Goal: Transaction & Acquisition: Purchase product/service

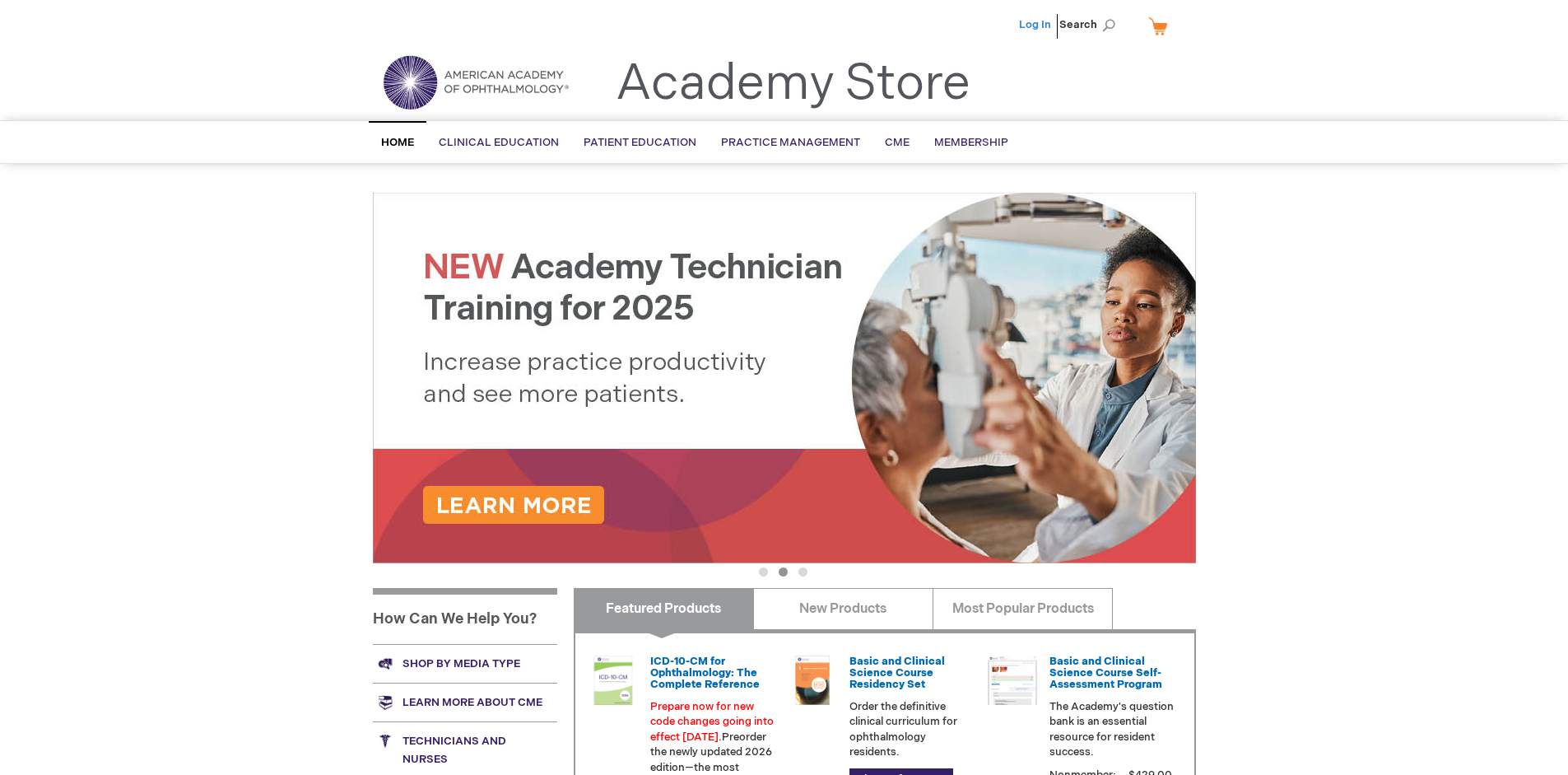
click at [1036, 24] on link "Log In" at bounding box center [1034, 24] width 32 height 13
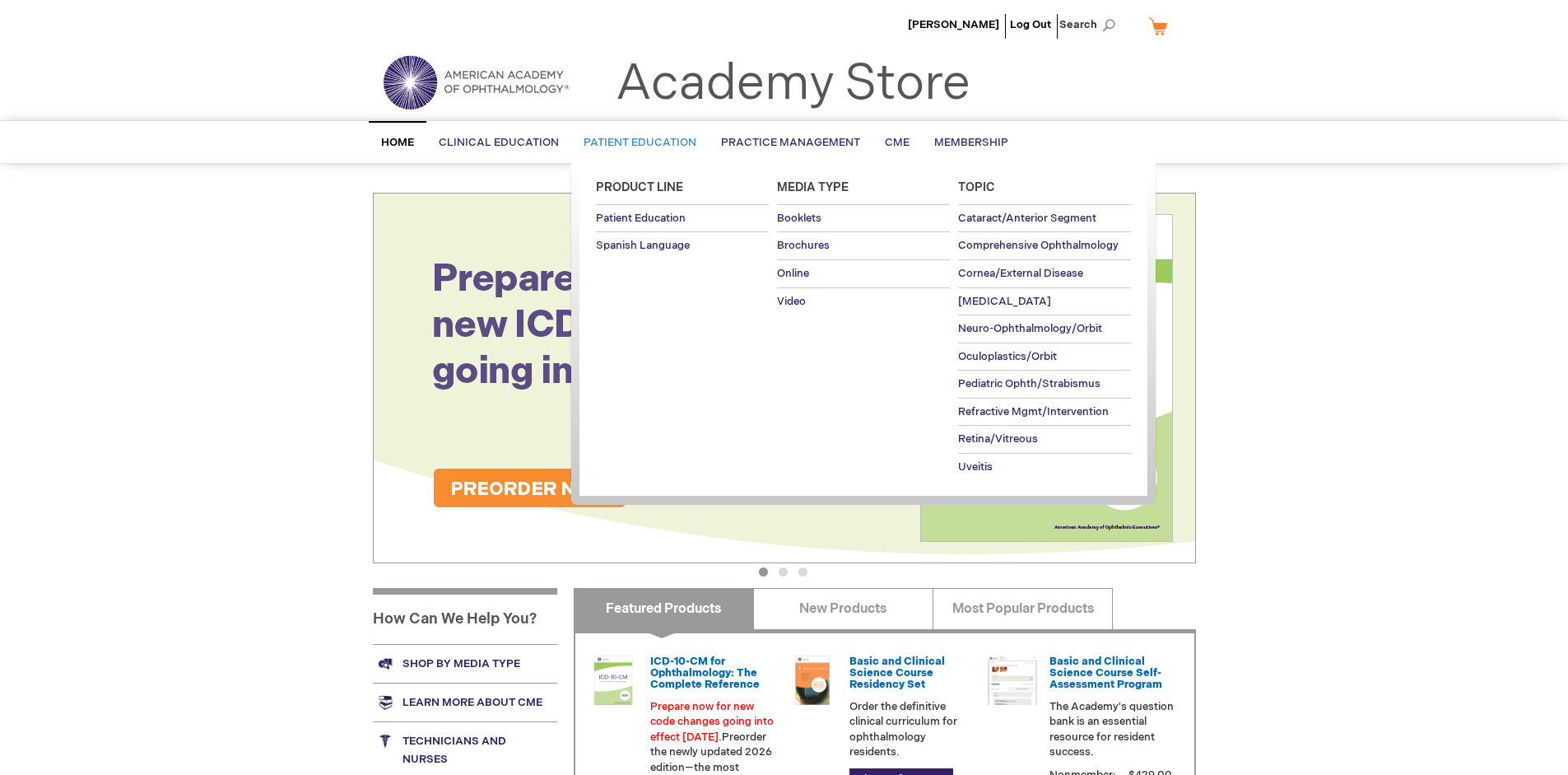
click at [635, 143] on span "Patient Education" at bounding box center [640, 142] width 113 height 13
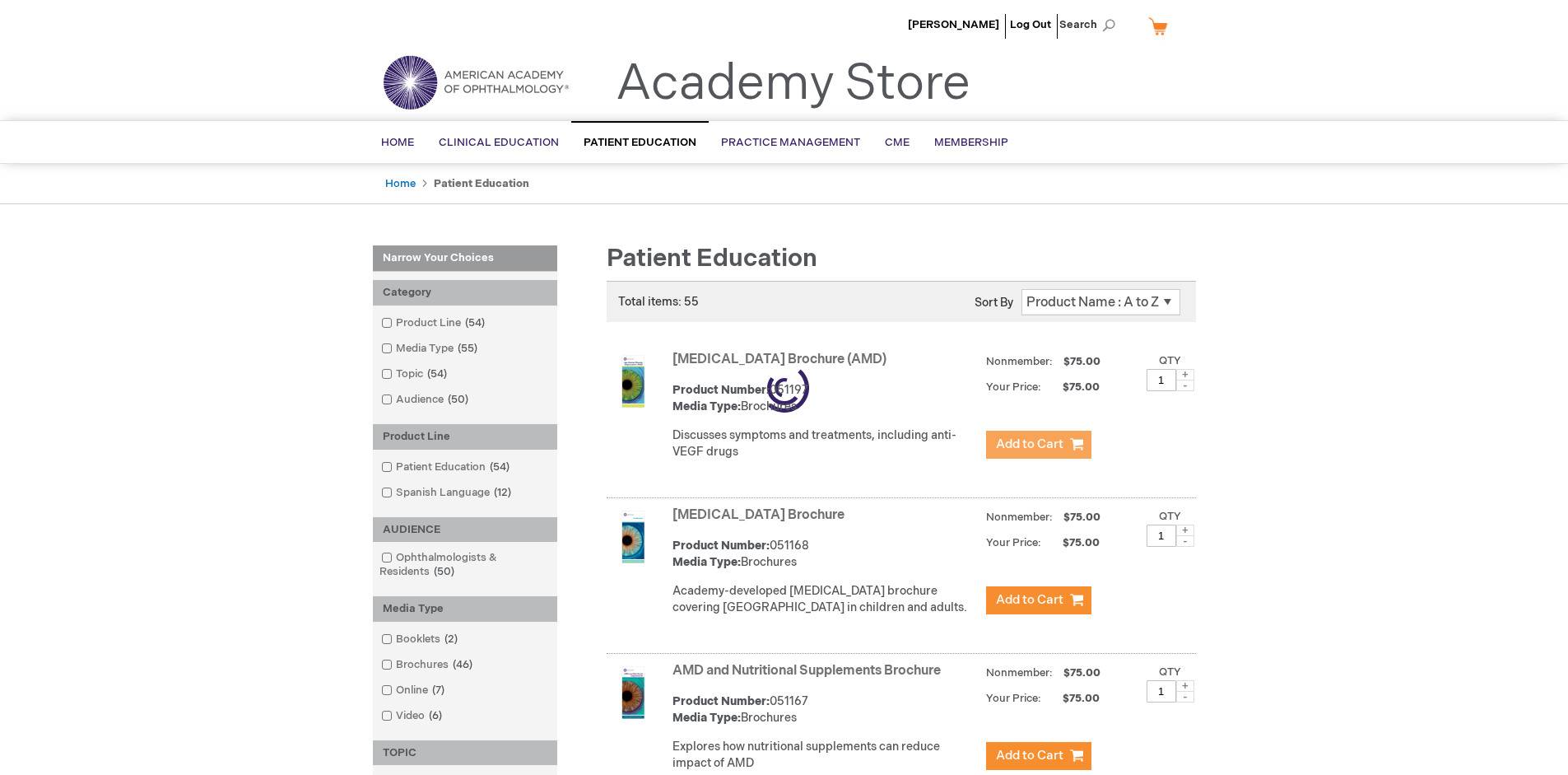
click at [1038, 445] on span "Add to Cart" at bounding box center [1029, 444] width 67 height 16
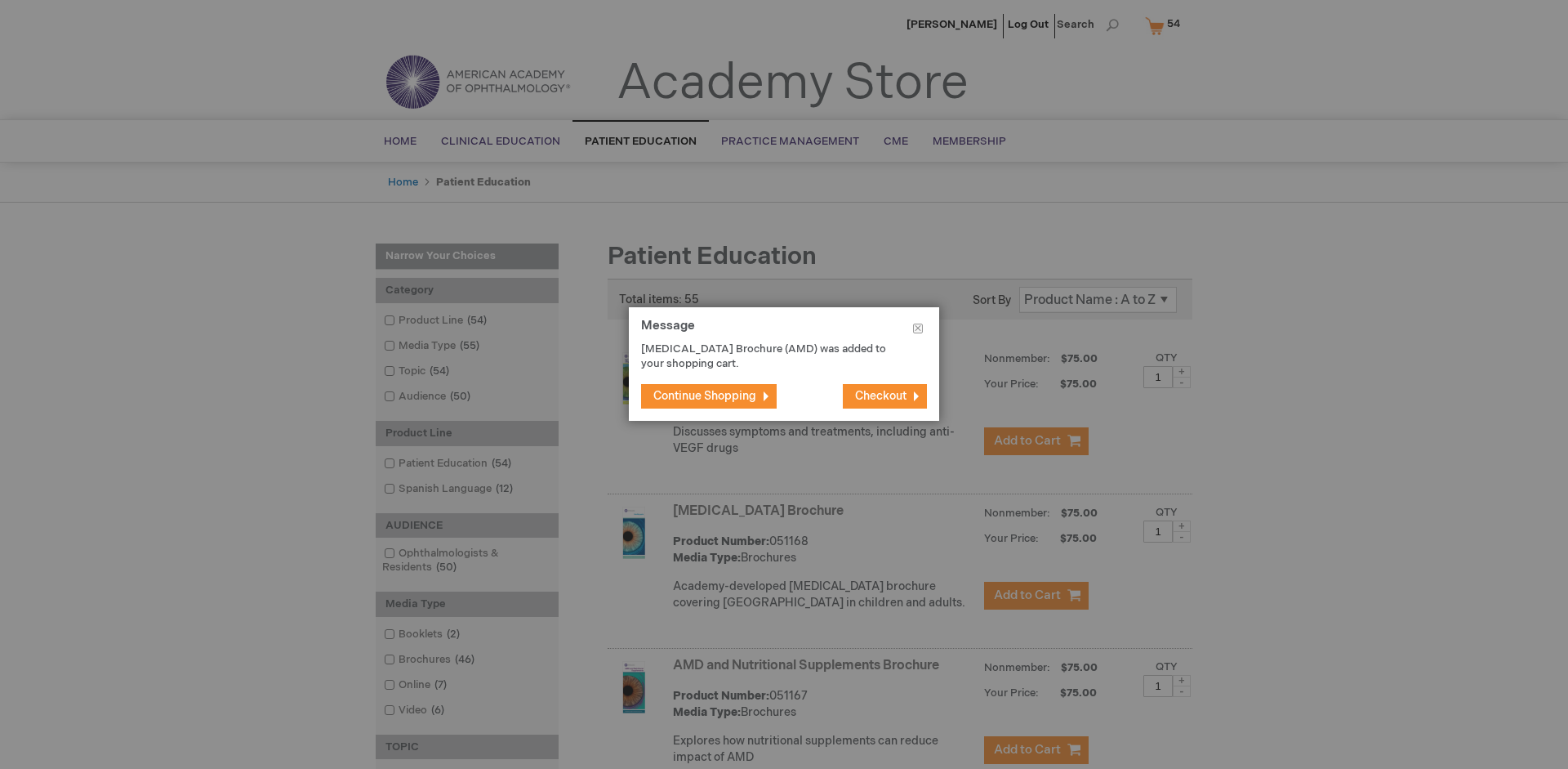
click at [705, 395] on span "Continue Shopping" at bounding box center [705, 396] width 103 height 14
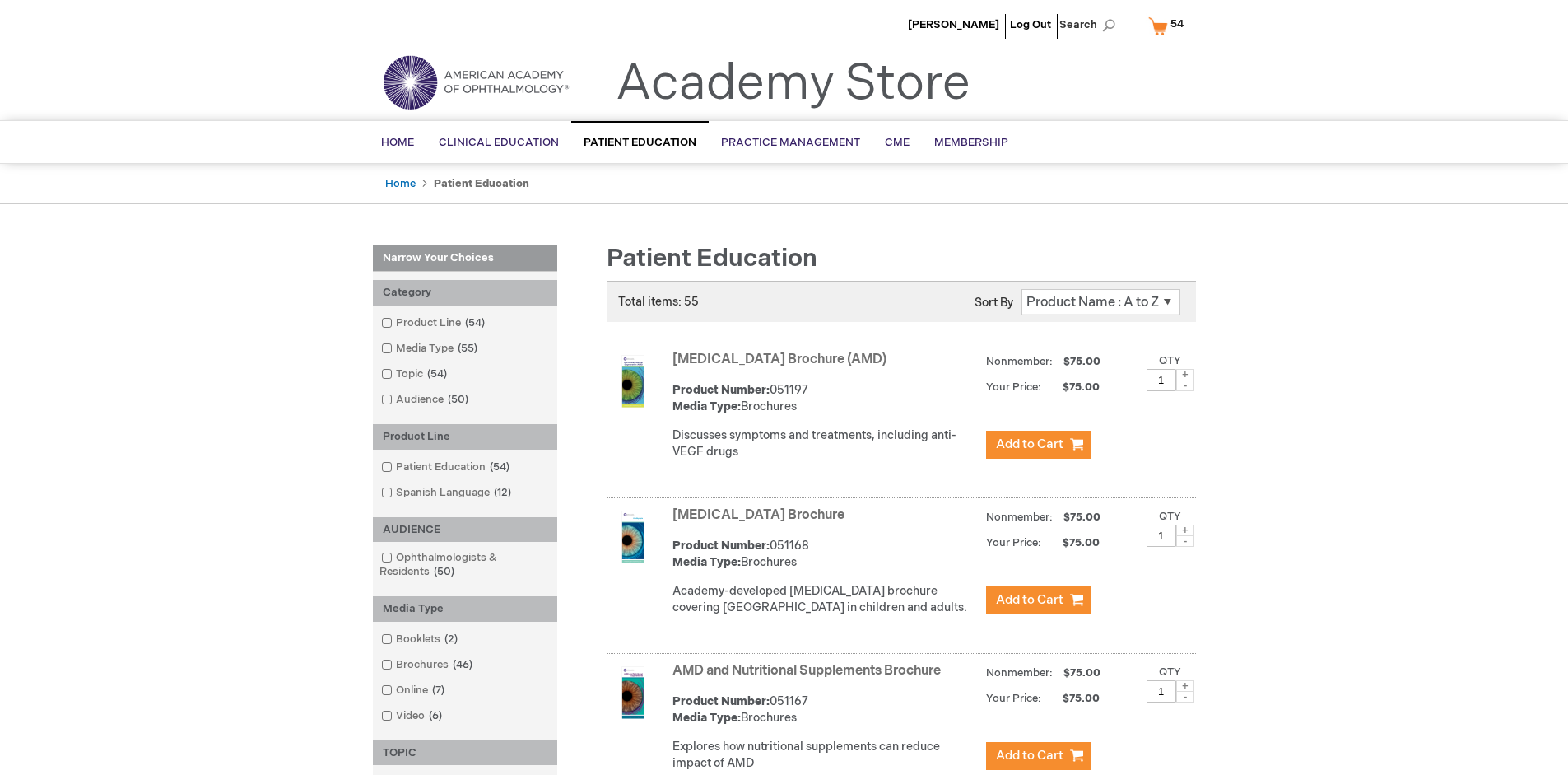
click at [810, 678] on link "AMD and Nutritional Supplements Brochure" at bounding box center [806, 671] width 268 height 16
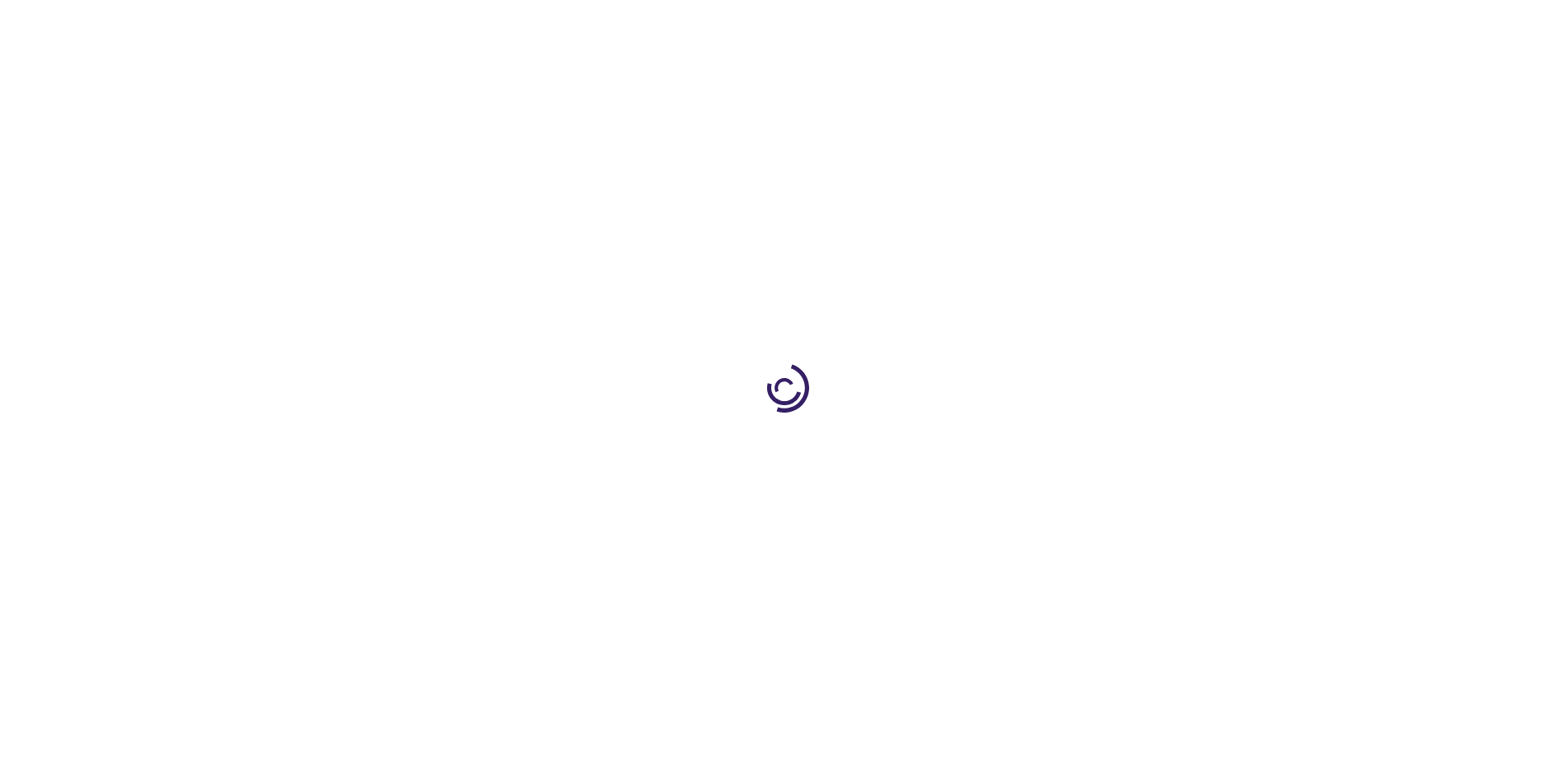
type input "1"
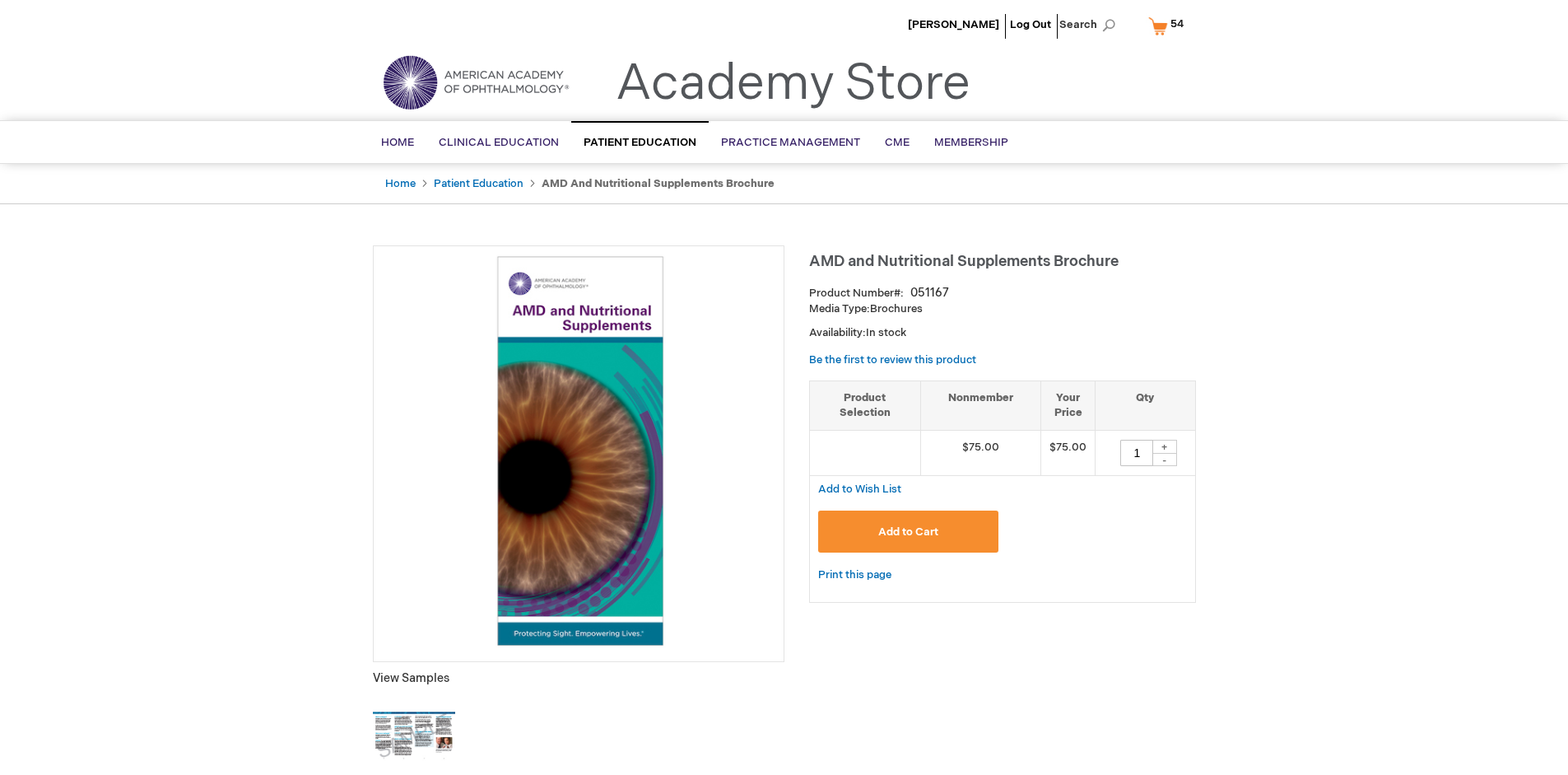
click at [908, 531] on span "Add to Cart" at bounding box center [908, 531] width 60 height 13
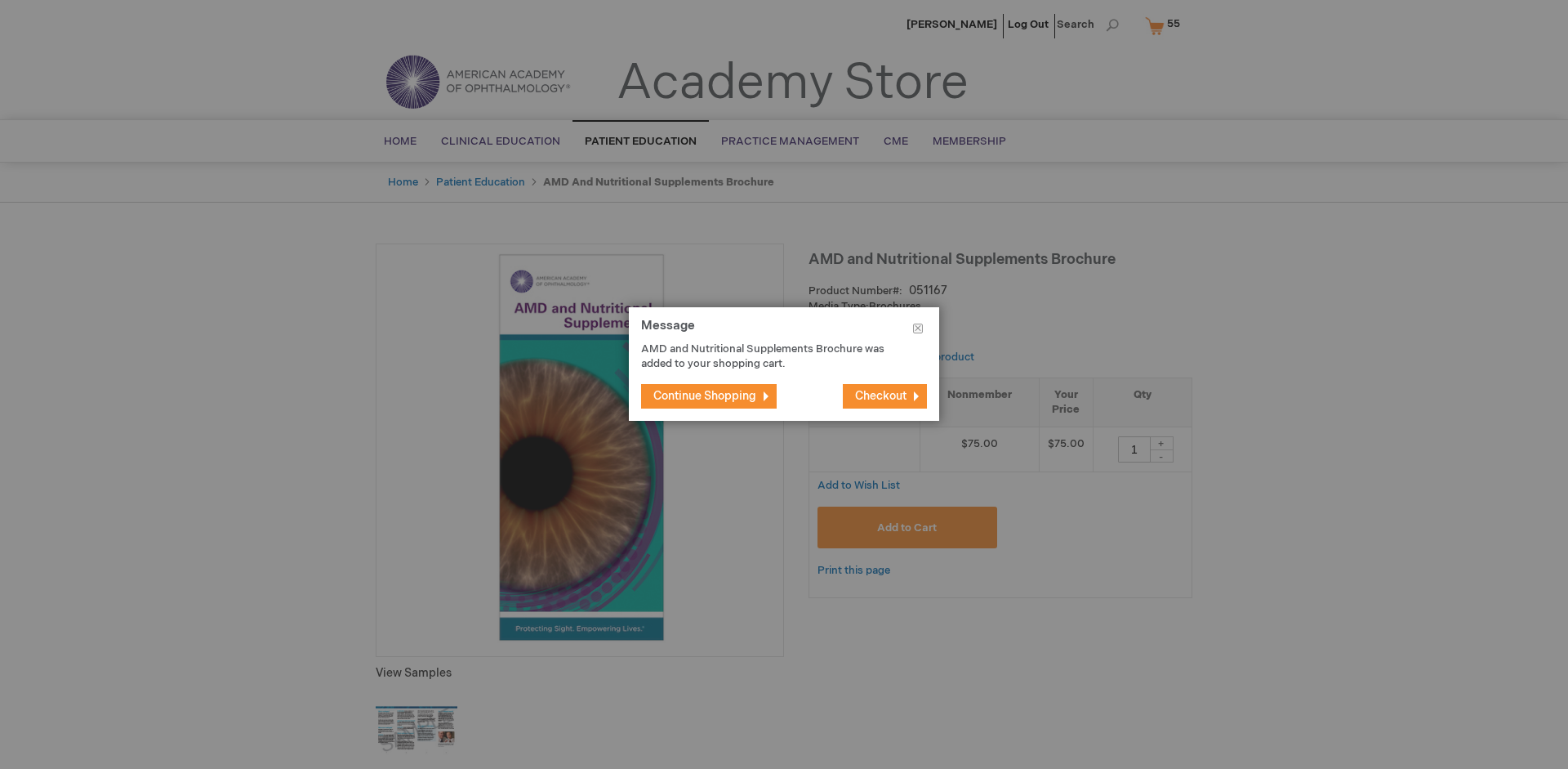
click at [705, 395] on span "Continue Shopping" at bounding box center [705, 396] width 103 height 14
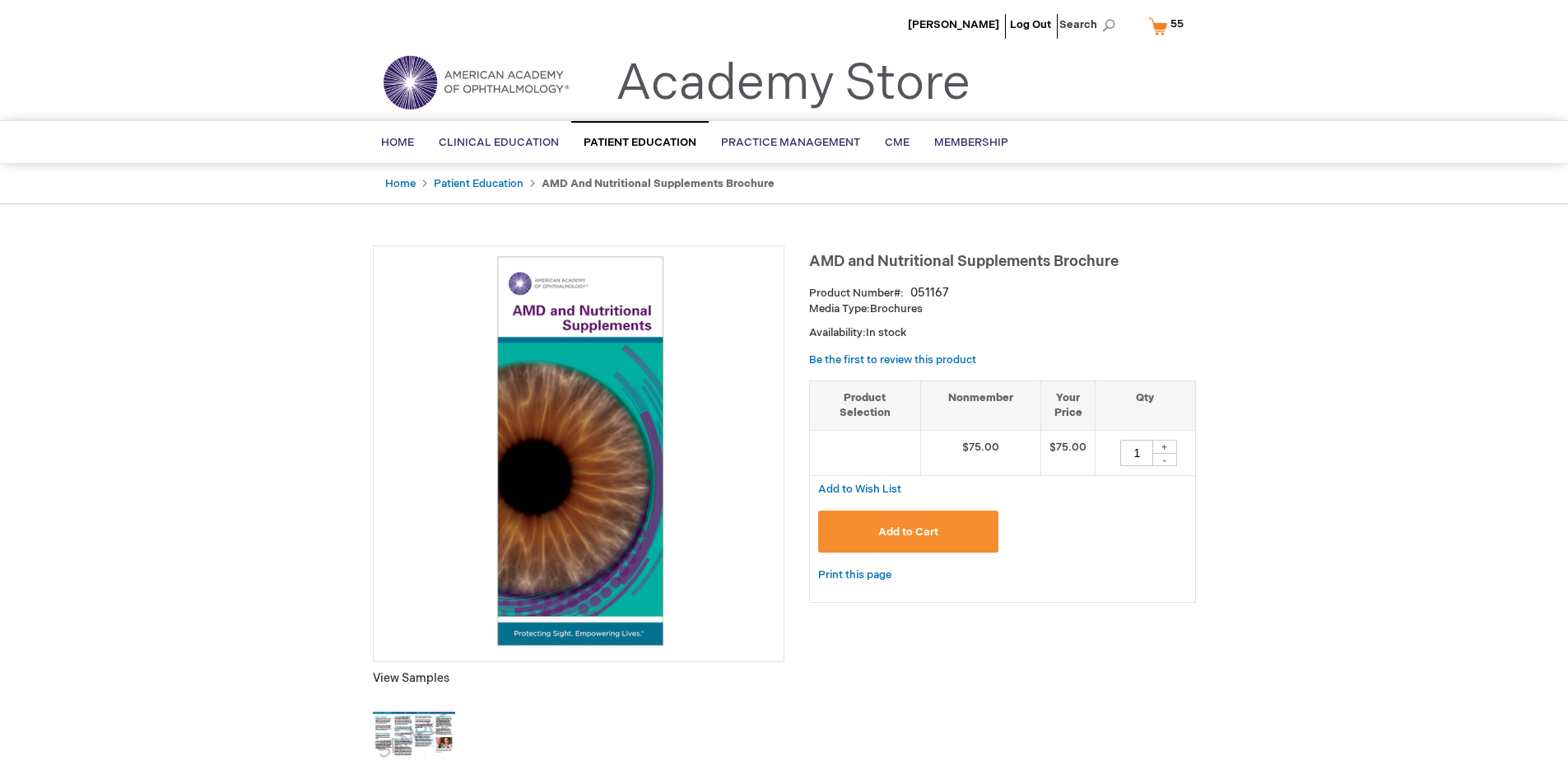
click at [1169, 25] on span "55 55 items" at bounding box center [1177, 23] width 19 height 20
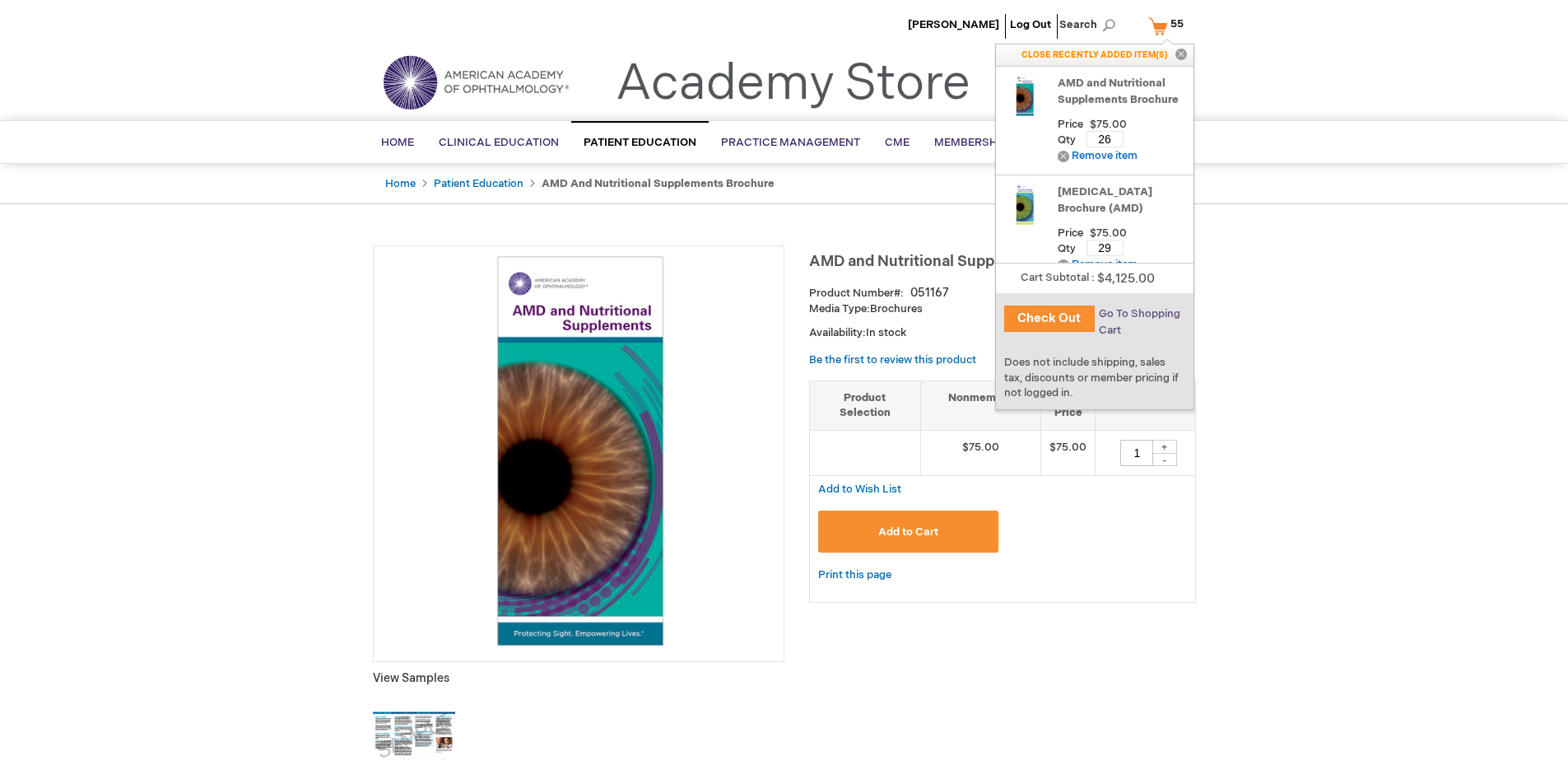
click at [1139, 313] on span "Go To Shopping Cart" at bounding box center [1140, 322] width 82 height 29
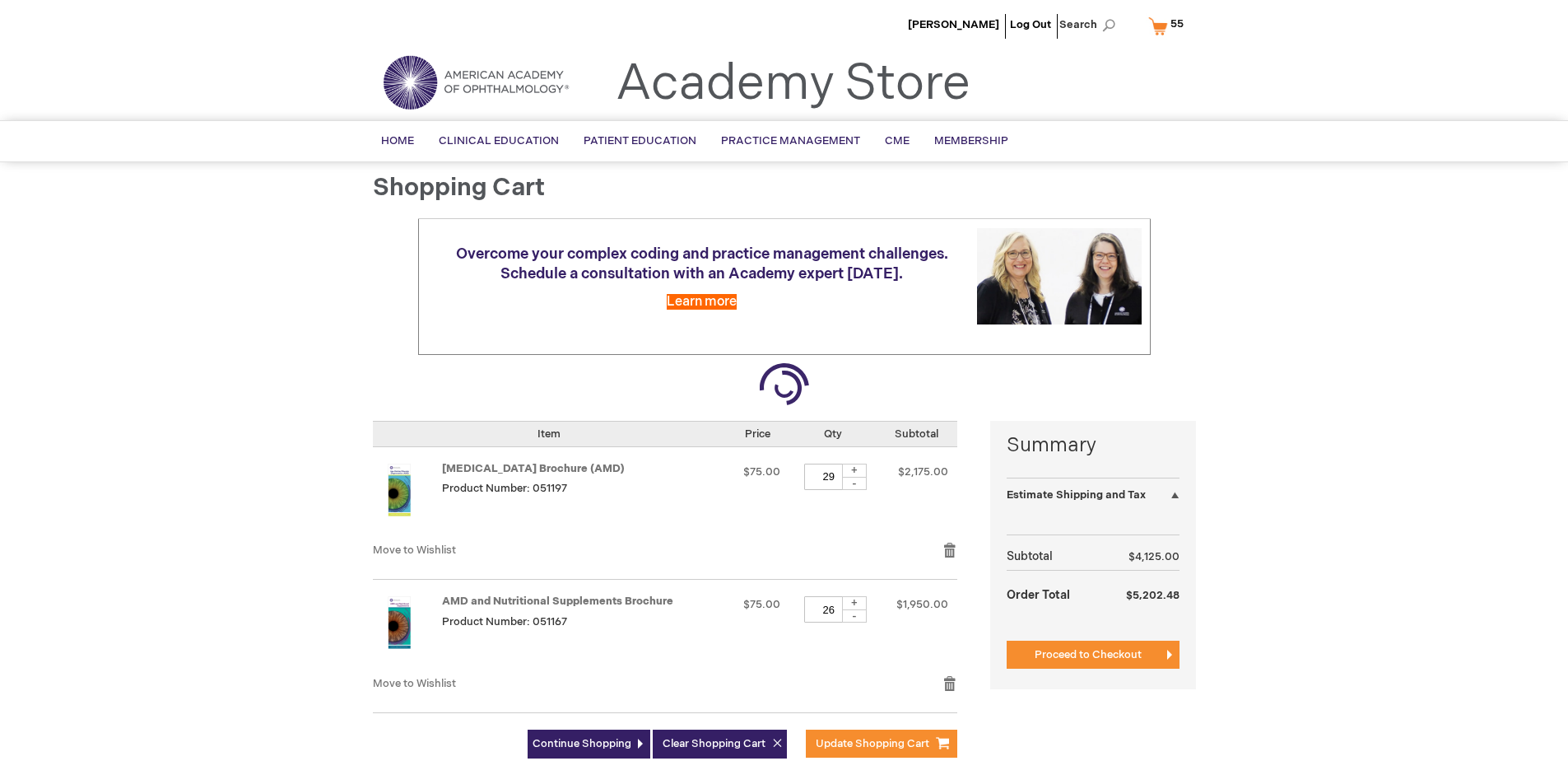
select select "US"
select select "41"
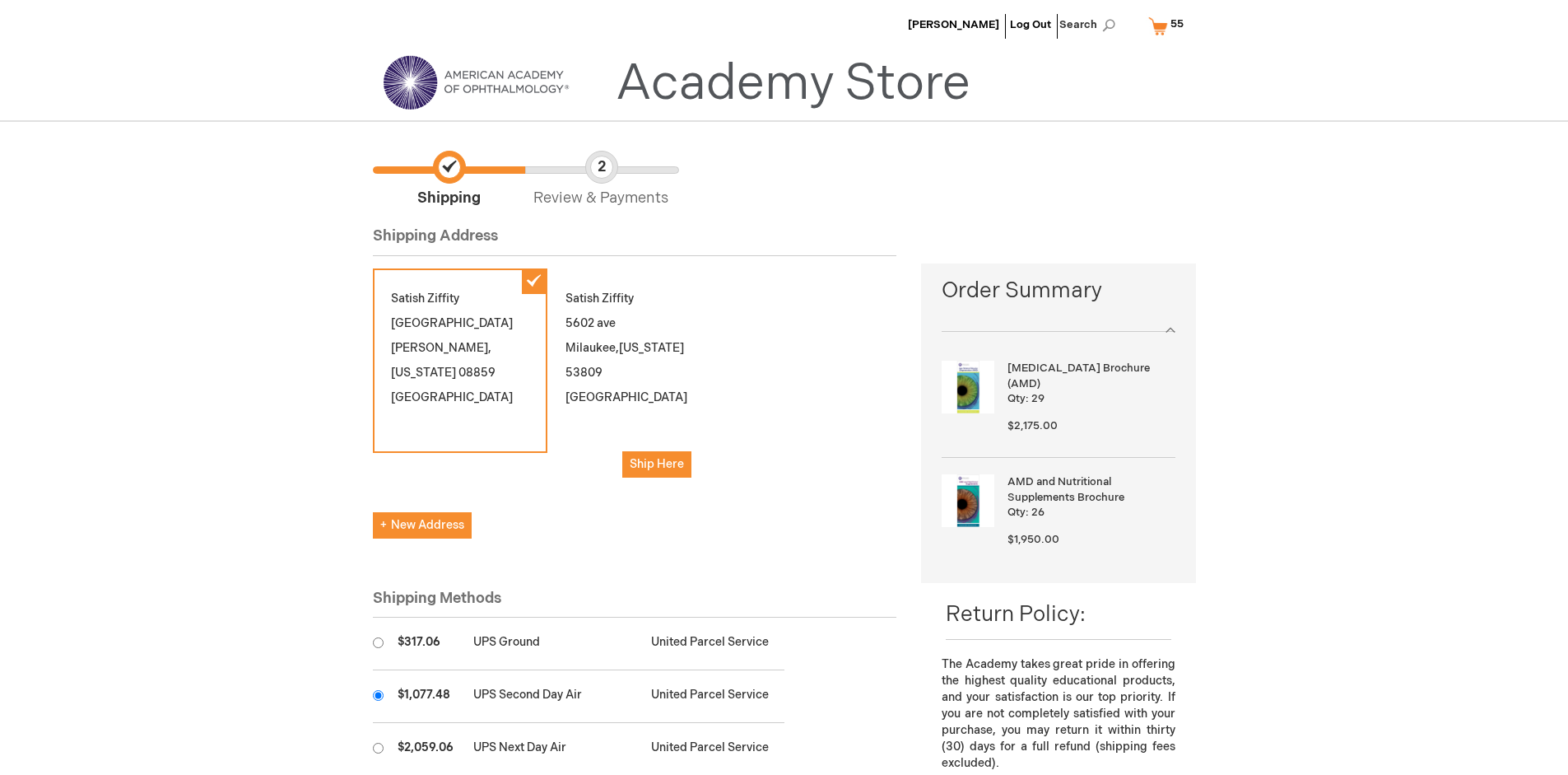
click at [378, 695] on input "radio" at bounding box center [378, 695] width 11 height 11
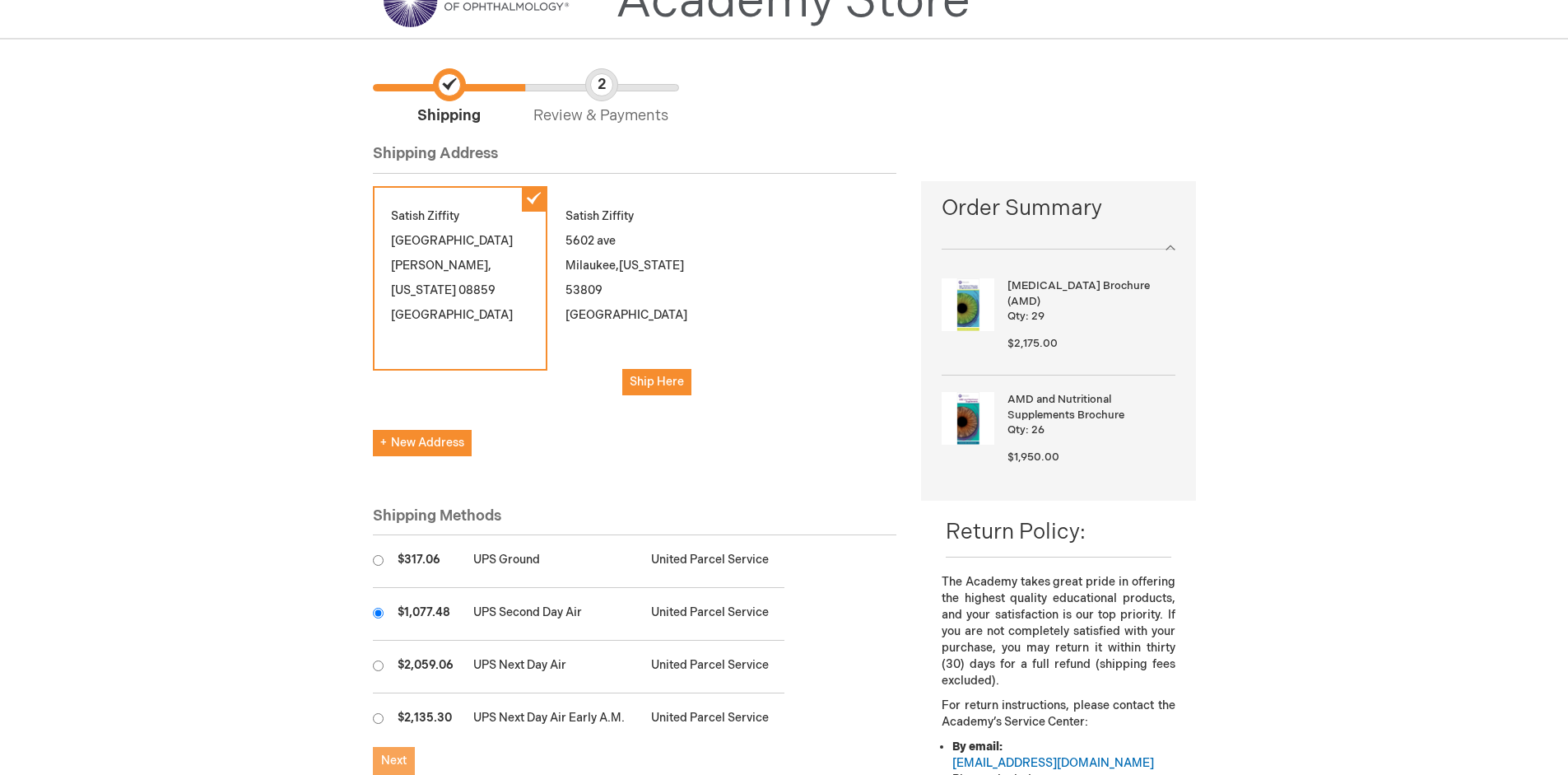
click at [393, 760] on span "Next" at bounding box center [394, 760] width 25 height 14
